Goal: Task Accomplishment & Management: Use online tool/utility

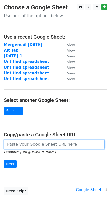
click at [48, 145] on input "url" at bounding box center [54, 144] width 100 height 10
paste input "https://docs.google.com/spreadsheets/d/1z9JhcsD3k0kU2OURe22TIAAqqvg7Q87xkIqP-PV…"
type input "https://docs.google.com/spreadsheets/d/1z9JhcsD3k0kU2OURe22TIAAqqvg7Q87xkIqP-PV…"
click at [4, 160] on input "Next" at bounding box center [10, 164] width 13 height 8
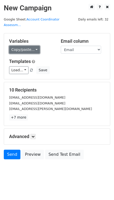
click at [26, 46] on link "Copy/paste..." at bounding box center [24, 50] width 31 height 8
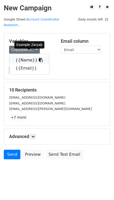
click at [26, 57] on link "{{Name}}" at bounding box center [29, 60] width 40 height 8
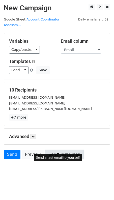
click at [65, 149] on link "Send Test Email" at bounding box center [64, 154] width 38 height 10
click at [67, 149] on link "Send Test Email" at bounding box center [64, 154] width 38 height 10
